Goal: Find specific page/section: Find specific page/section

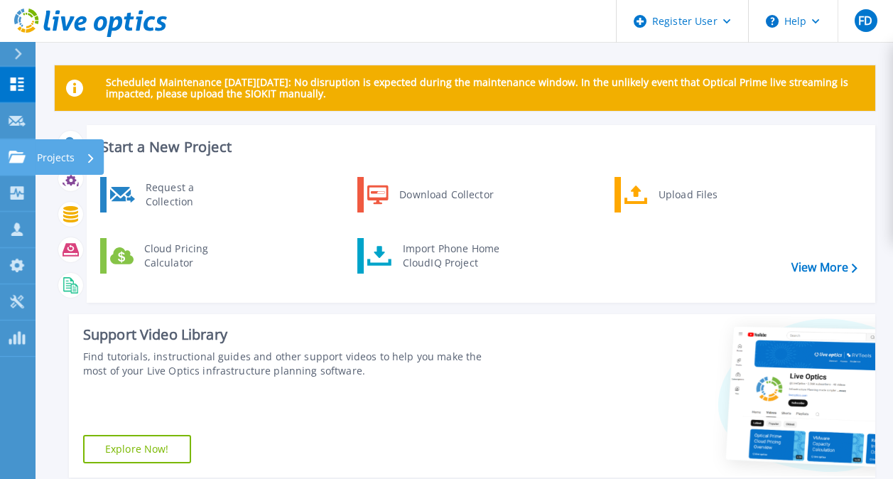
click at [16, 161] on icon at bounding box center [17, 157] width 17 height 12
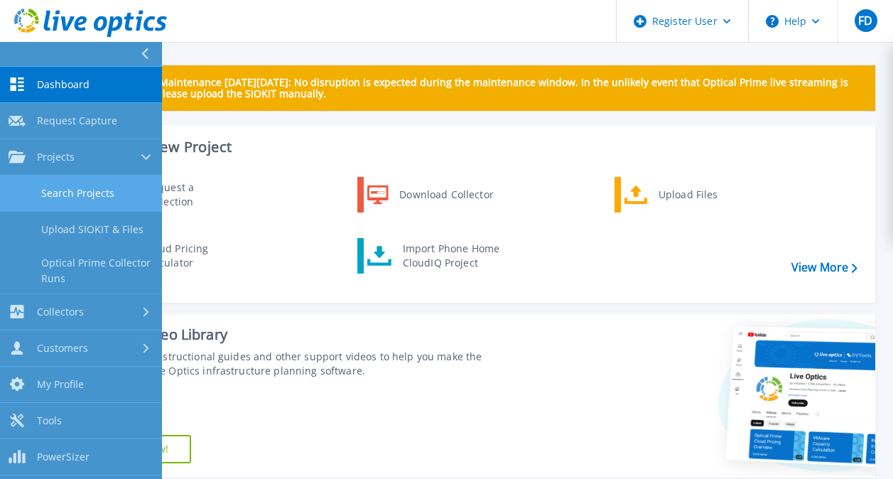
click at [55, 183] on link "Search Projects" at bounding box center [81, 194] width 162 height 36
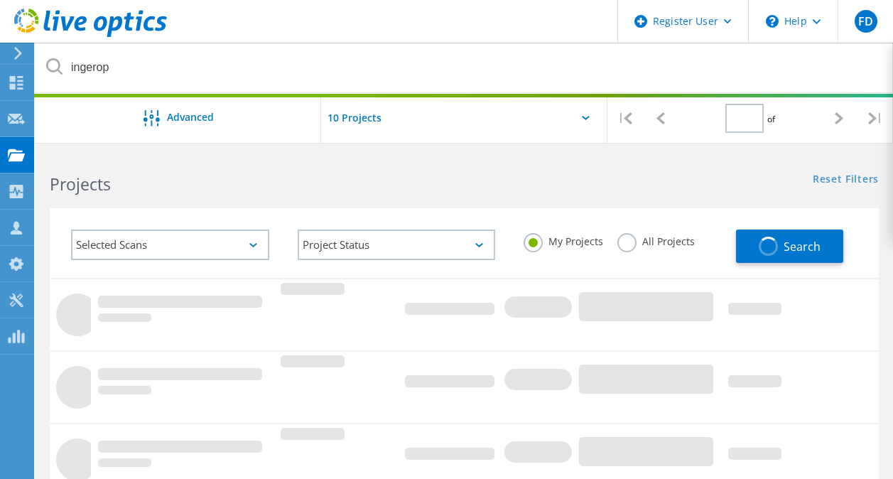
type input "1"
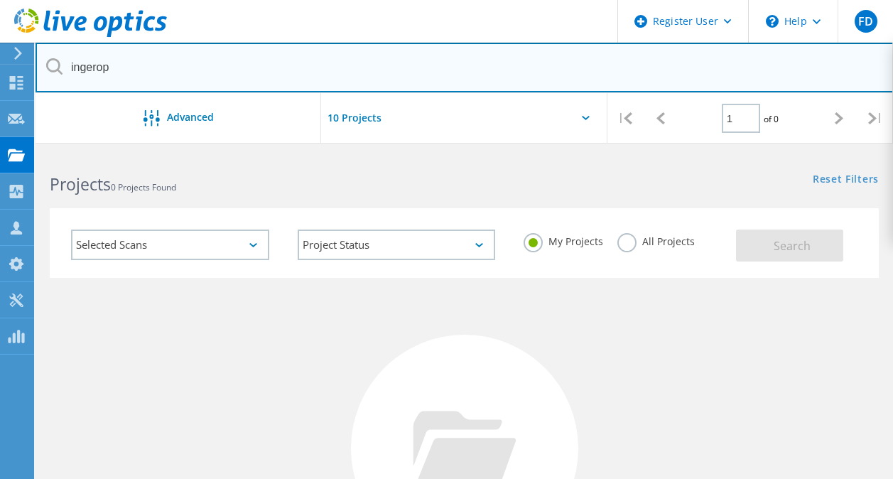
click at [84, 63] on input "ingerop" at bounding box center [465, 68] width 858 height 50
type input "SCAPARTOIS"
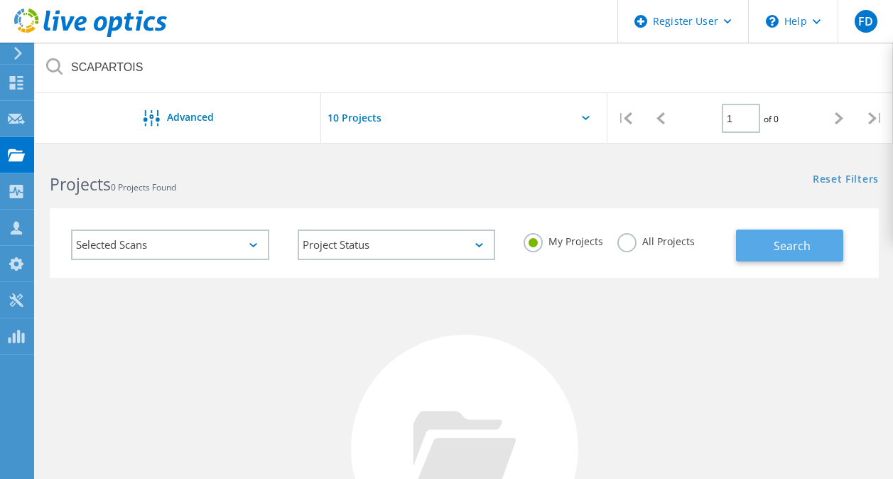
click at [786, 248] on span "Search" at bounding box center [792, 246] width 37 height 16
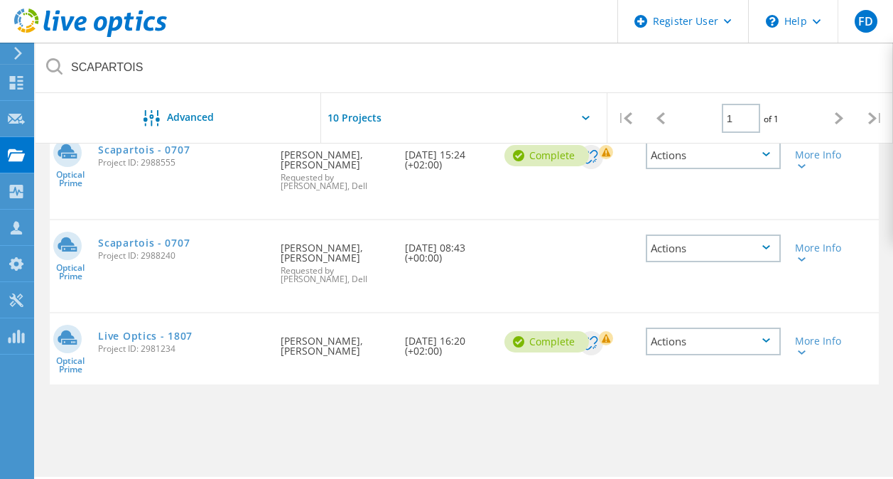
scroll to position [163, 0]
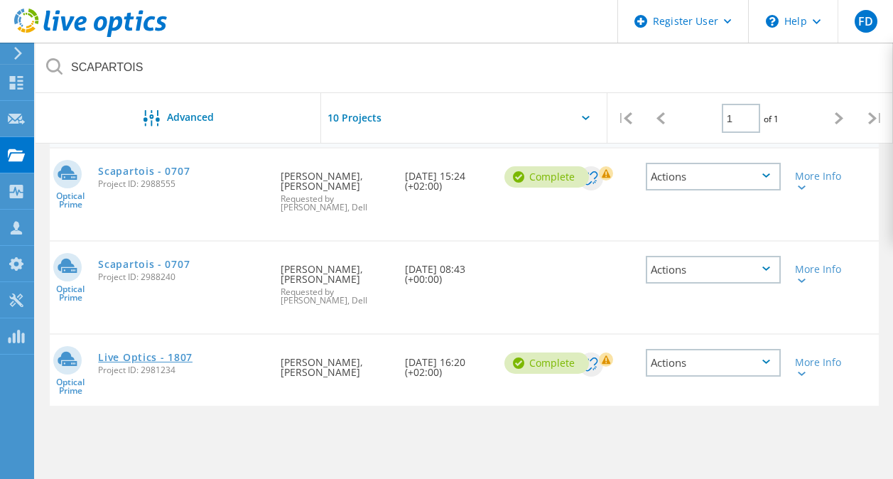
click at [157, 357] on link "Live Optics - 1807" at bounding box center [145, 357] width 95 height 10
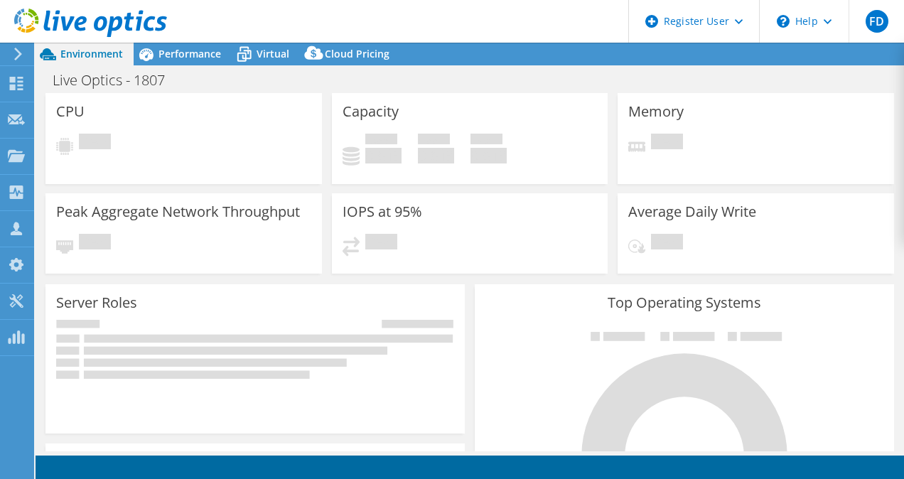
select select "USD"
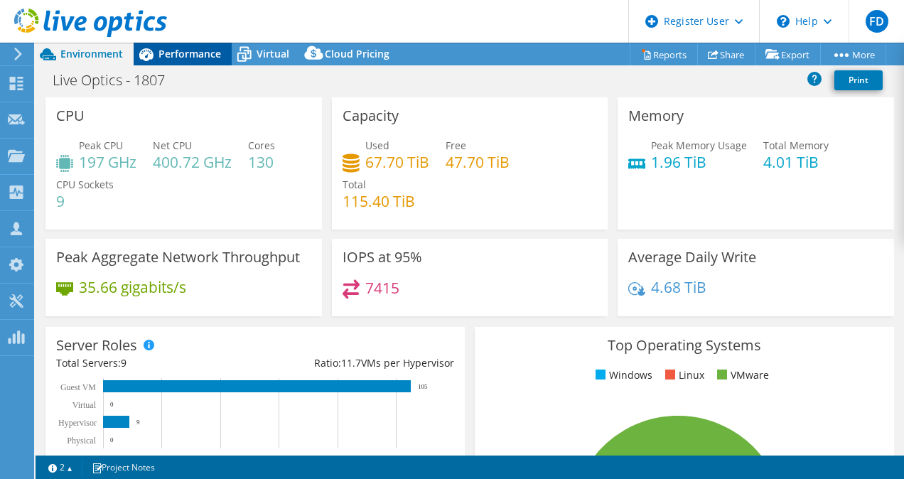
click at [200, 62] on div "Performance" at bounding box center [183, 54] width 98 height 23
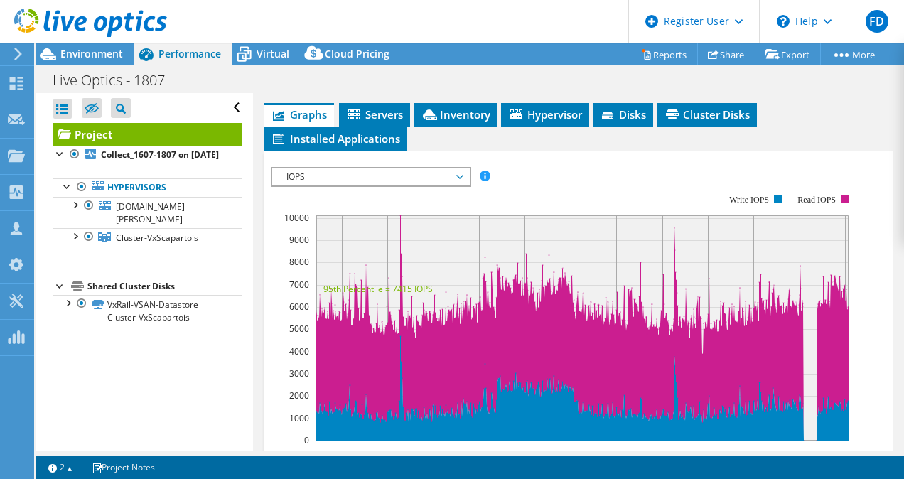
scroll to position [366, 0]
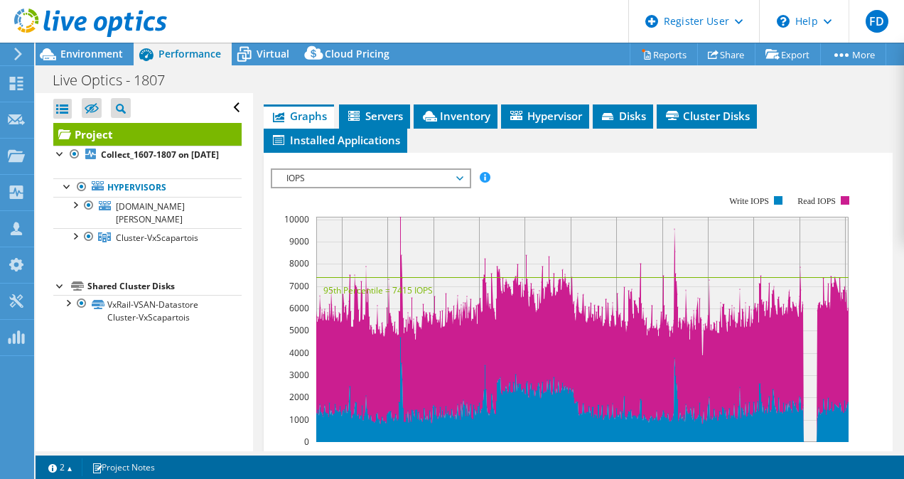
click at [541, 188] on div "IOPS Disk Throughput IO Size Latency Queue Depth CPU Percentage Memory Page Fau…" at bounding box center [578, 177] width 615 height 19
click at [86, 58] on span "Environment" at bounding box center [91, 54] width 63 height 14
